Goal: Information Seeking & Learning: Check status

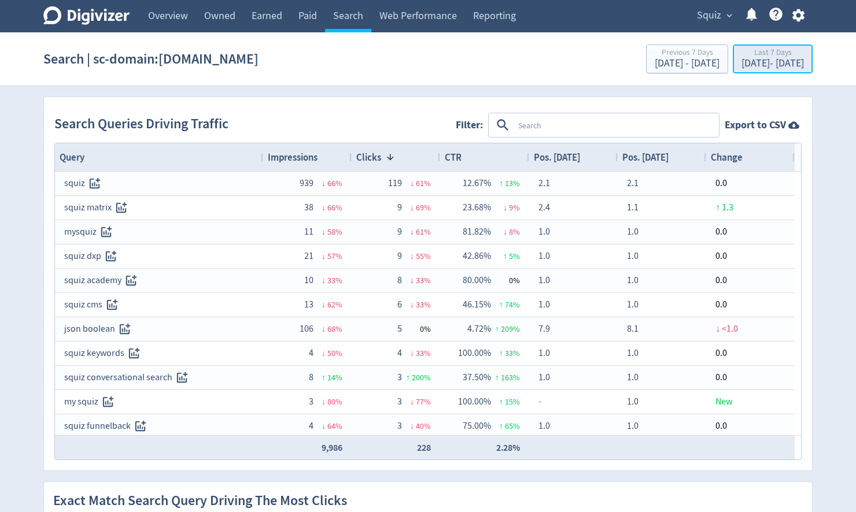
click at [747, 61] on div "[DATE] - [DATE]" at bounding box center [773, 63] width 62 height 10
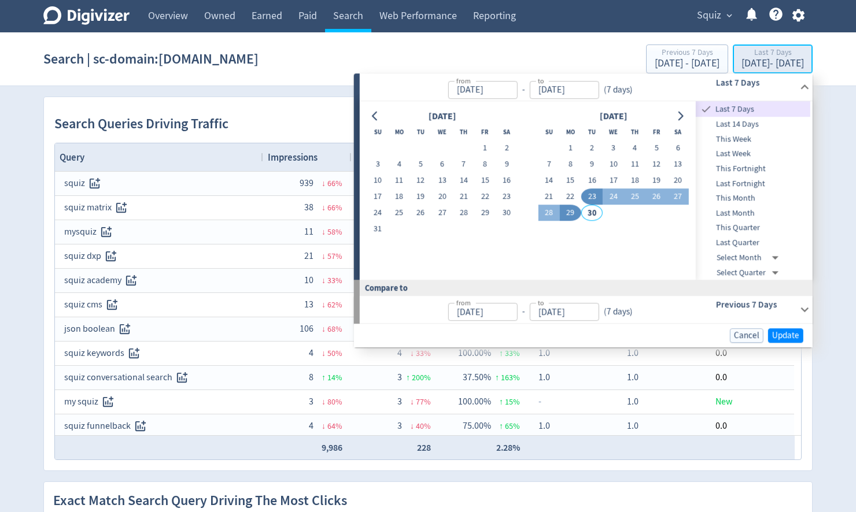
type input "[DATE]"
click at [376, 113] on icon "Go to previous month" at bounding box center [375, 116] width 9 height 9
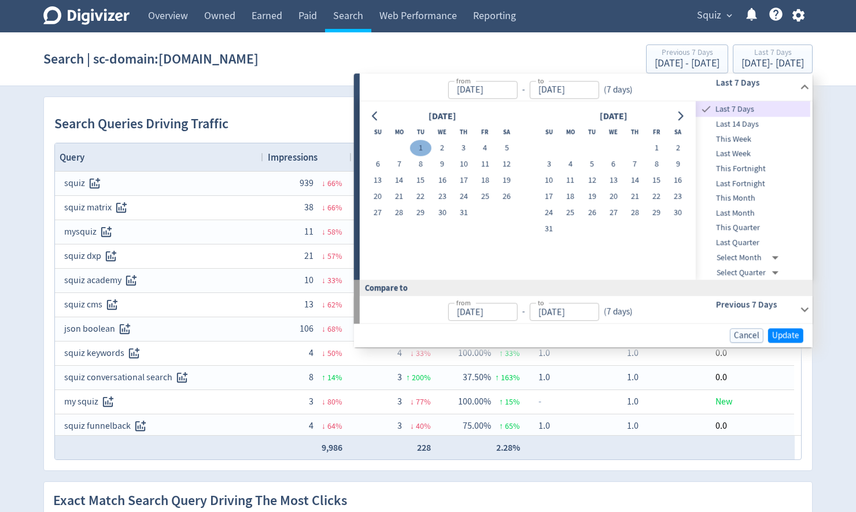
click at [423, 153] on button "1" at bounding box center [420, 149] width 21 height 16
type input "[DATE]"
click at [681, 114] on icon "Go to next month" at bounding box center [680, 116] width 5 height 9
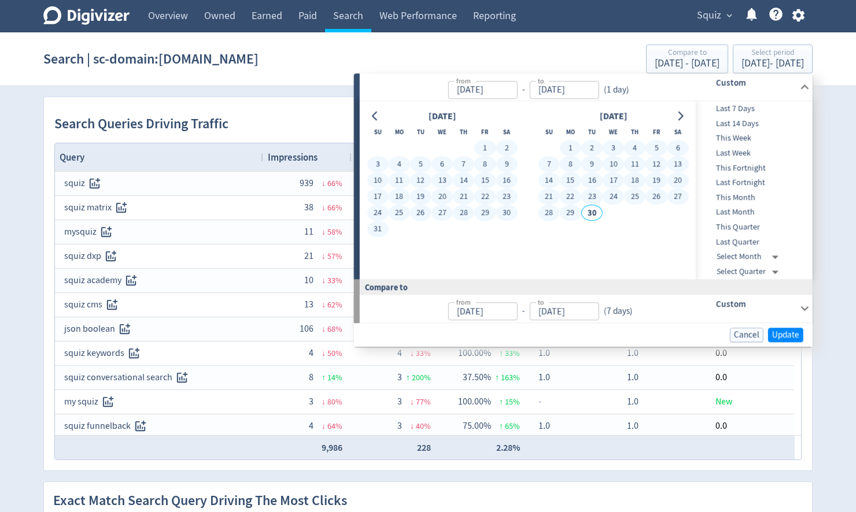
click at [566, 212] on button "29" at bounding box center [570, 213] width 21 height 16
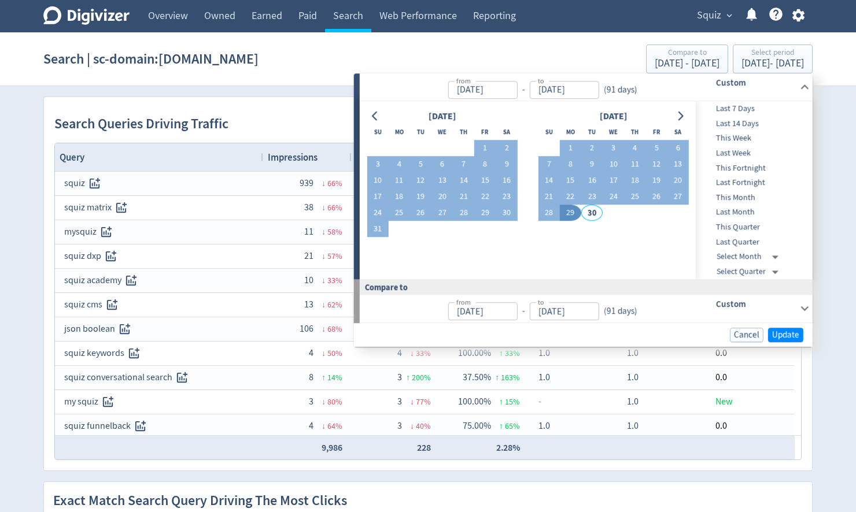
type input "[DATE]"
click at [783, 333] on span "Update" at bounding box center [785, 335] width 27 height 9
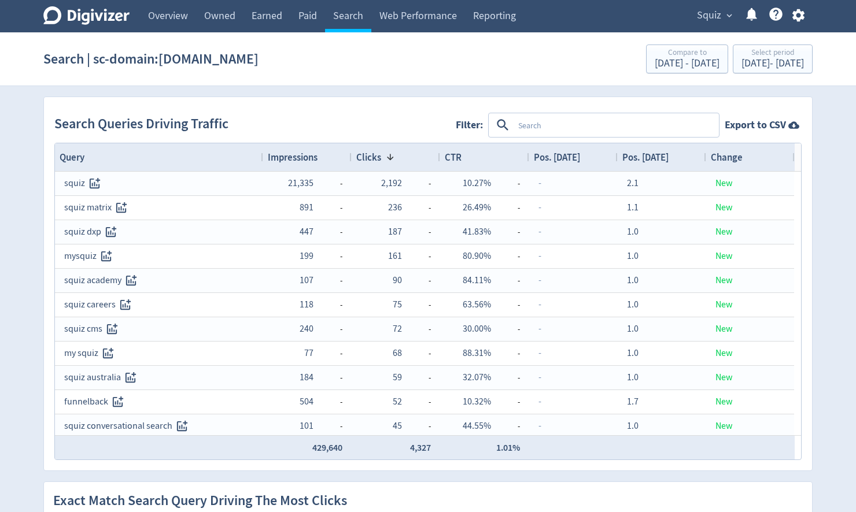
click at [531, 130] on textarea at bounding box center [616, 125] width 204 height 21
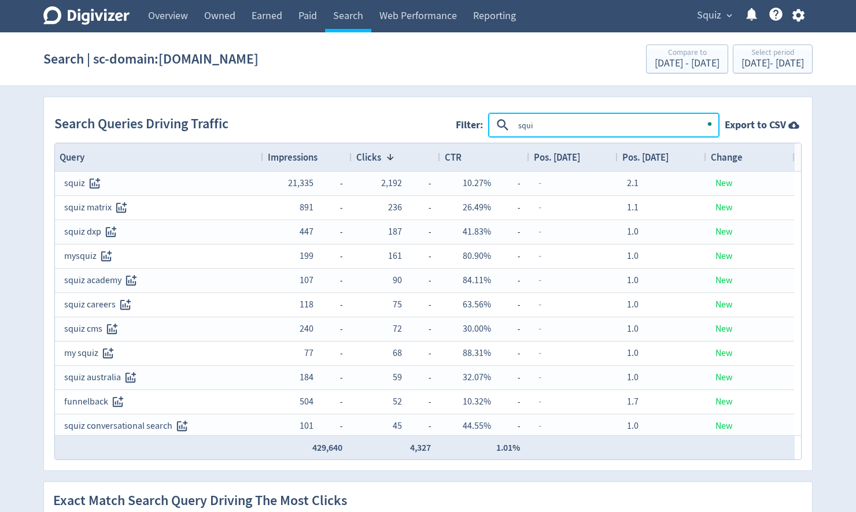
type textarea "squiz"
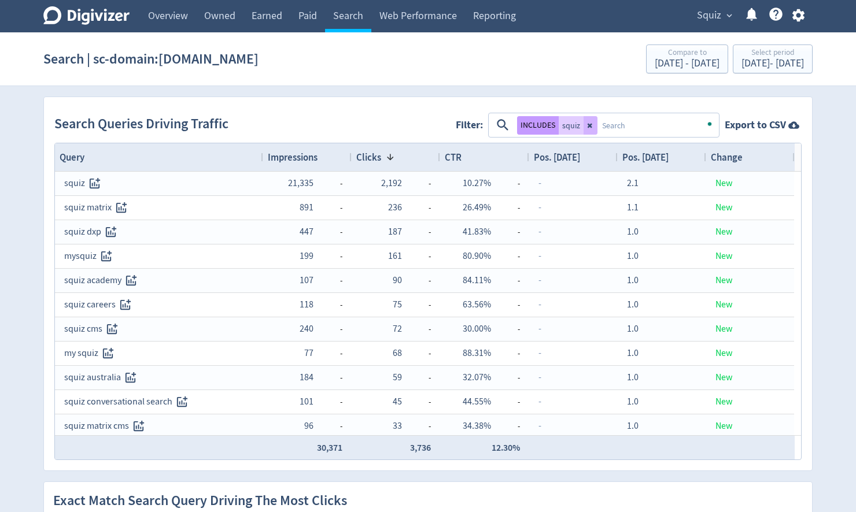
click at [538, 125] on button "INCLUDES" at bounding box center [538, 125] width 42 height 19
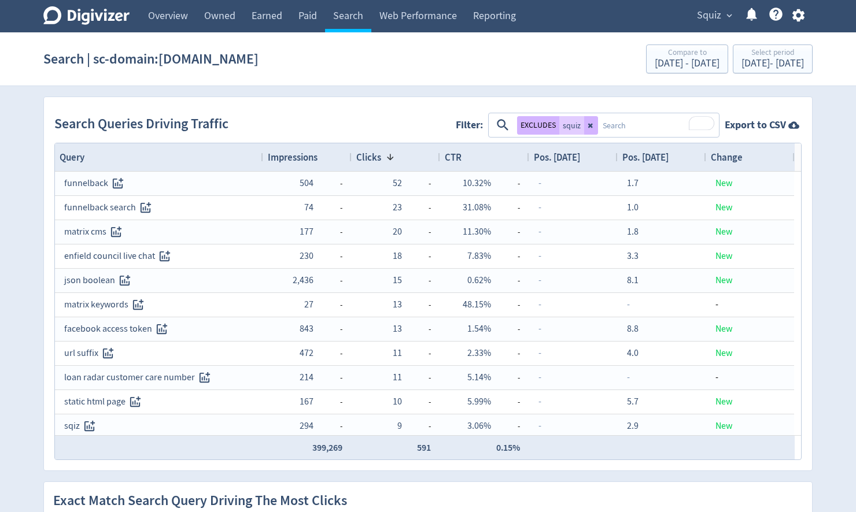
click at [291, 160] on span "Impressions" at bounding box center [293, 157] width 50 height 13
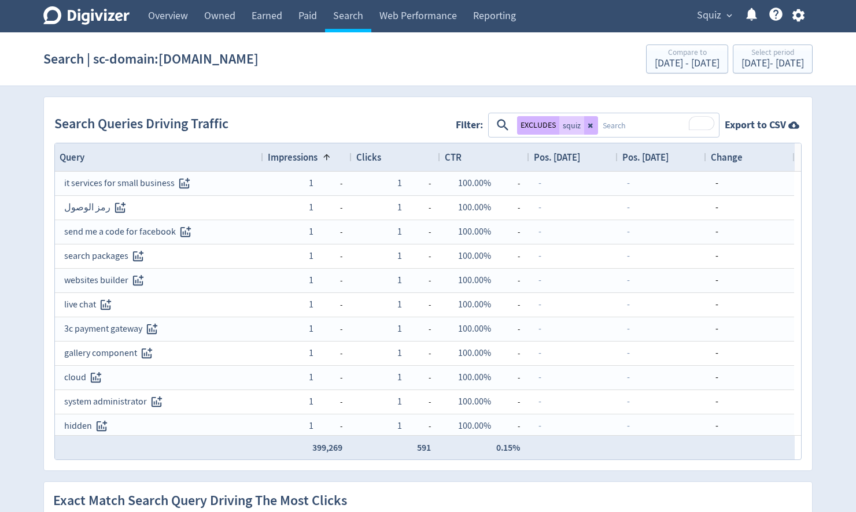
click at [298, 159] on span "Impressions" at bounding box center [293, 157] width 50 height 13
